Goal: Task Accomplishment & Management: Manage account settings

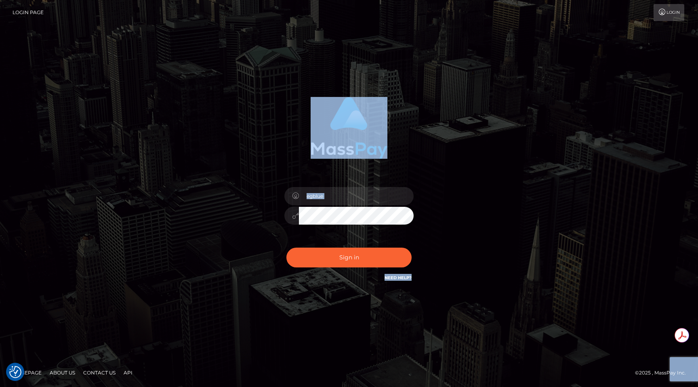
drag, startPoint x: 282, startPoint y: 111, endPoint x: 460, endPoint y: 138, distance: 180.0
click at [461, 139] on div "egblue Sign in" at bounding box center [349, 193] width 460 height 205
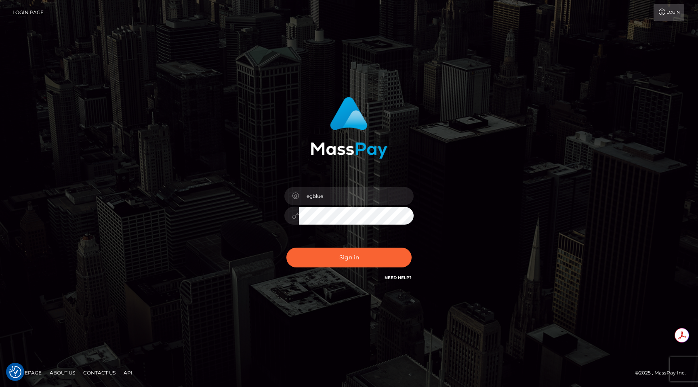
click at [460, 138] on div "egblue" at bounding box center [349, 193] width 224 height 205
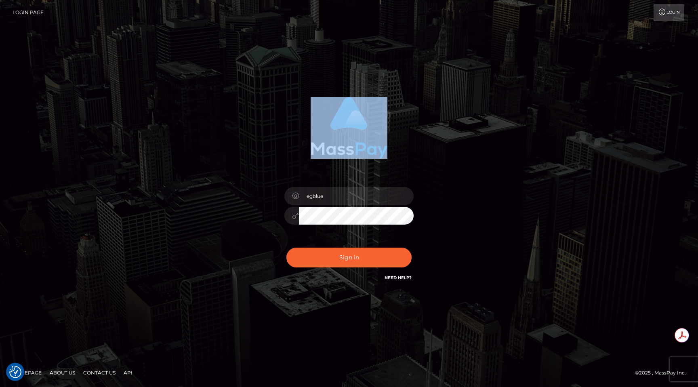
drag, startPoint x: 398, startPoint y: 129, endPoint x: 308, endPoint y: 126, distance: 90.5
click at [308, 126] on div at bounding box center [349, 125] width 212 height 68
click at [303, 123] on div at bounding box center [349, 125] width 212 height 68
drag, startPoint x: 303, startPoint y: 123, endPoint x: 393, endPoint y: 124, distance: 90.0
click at [394, 124] on div at bounding box center [349, 125] width 212 height 68
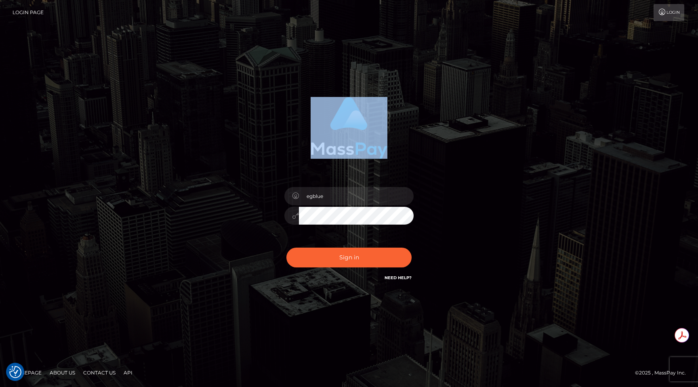
click at [393, 124] on div at bounding box center [349, 125] width 212 height 68
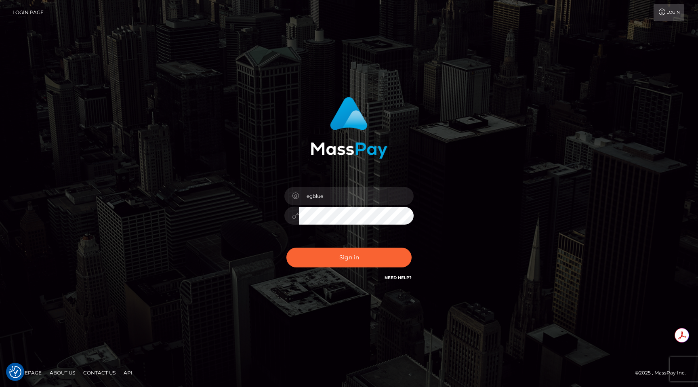
click at [195, 78] on div "egblue Sign in" at bounding box center [349, 193] width 698 height 327
click at [494, 184] on div "egblue Sign in" at bounding box center [349, 193] width 460 height 205
